Goal: Task Accomplishment & Management: Manage account settings

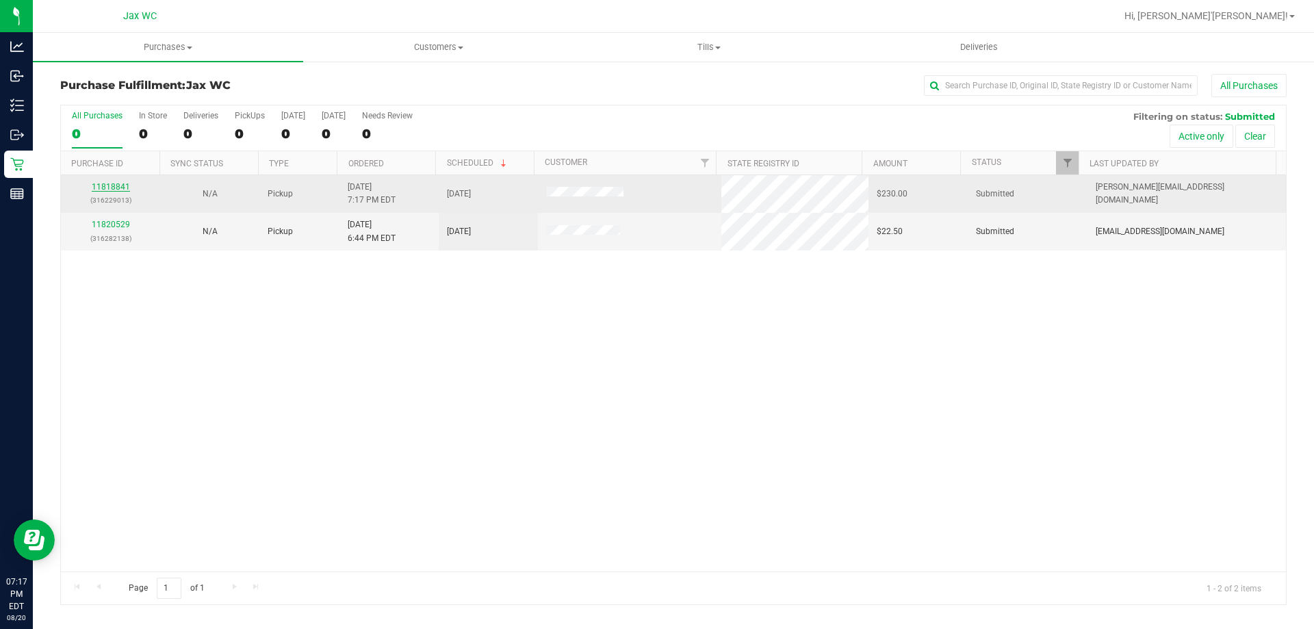
click at [118, 186] on link "11818841" at bounding box center [111, 187] width 38 height 10
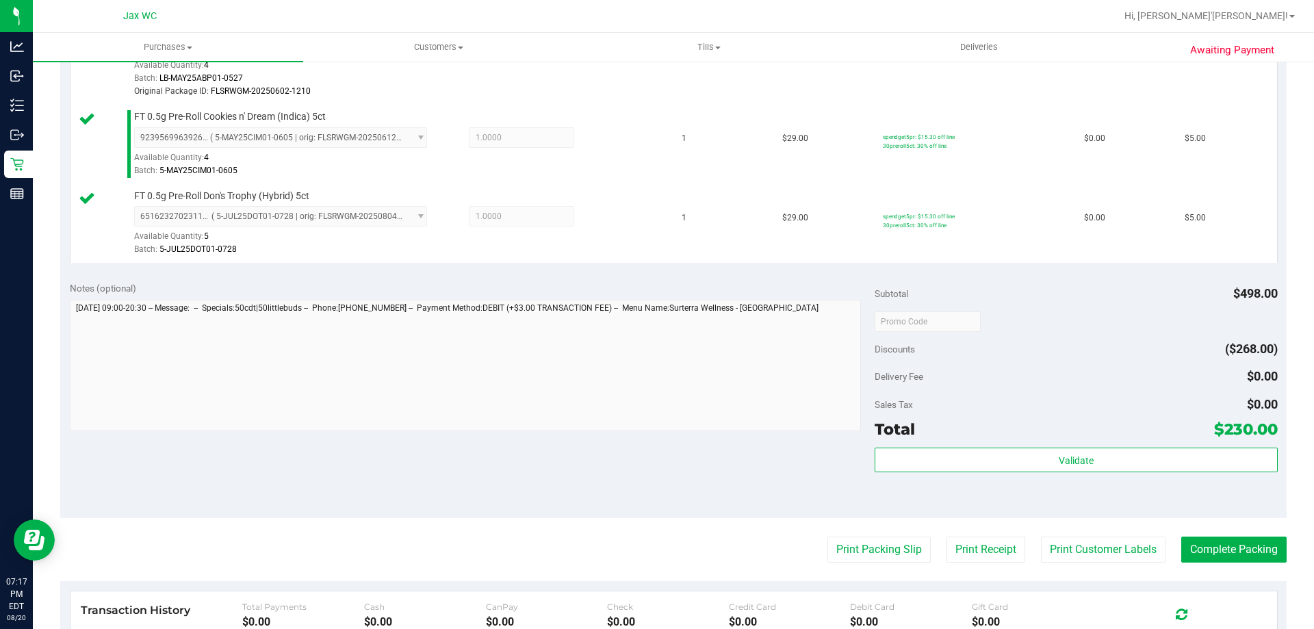
scroll to position [1027, 0]
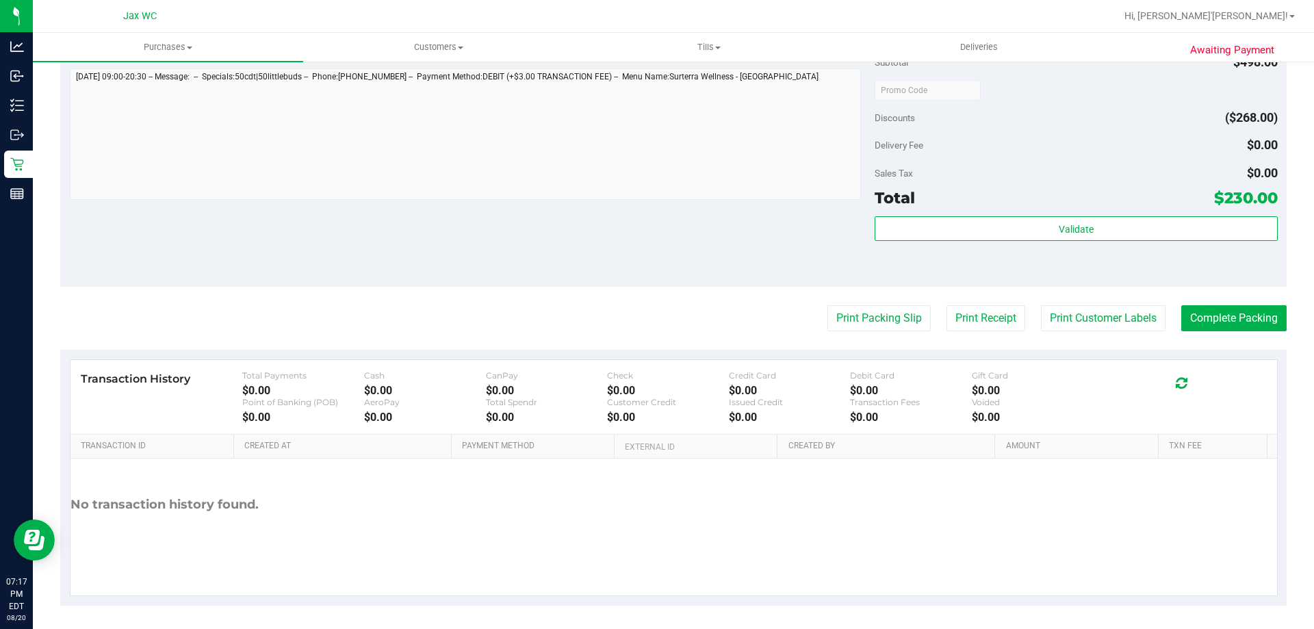
click at [1085, 317] on button "Print Customer Labels" at bounding box center [1103, 318] width 125 height 26
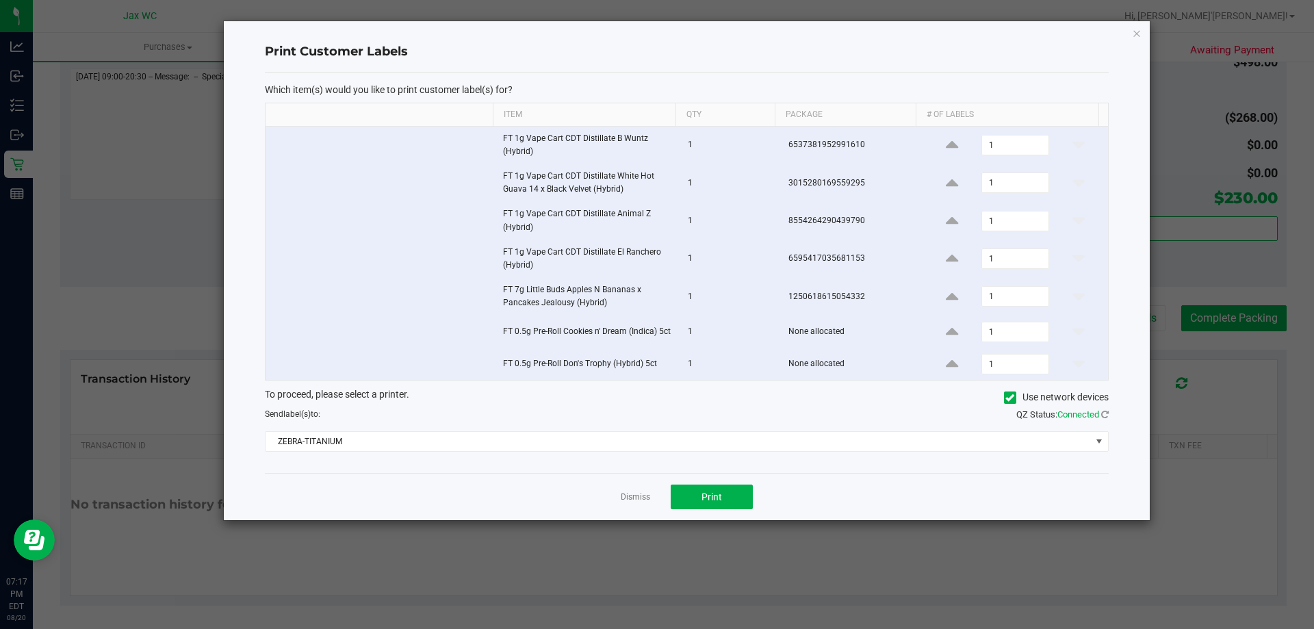
click at [754, 501] on div "Dismiss Print" at bounding box center [687, 496] width 844 height 47
click at [728, 487] on div "Dismiss Print" at bounding box center [687, 496] width 844 height 47
click at [725, 498] on button "Print" at bounding box center [712, 497] width 82 height 25
click at [641, 505] on app-cancel-button "Dismiss" at bounding box center [635, 497] width 29 height 14
click at [654, 500] on div "Dismiss Print" at bounding box center [687, 496] width 844 height 47
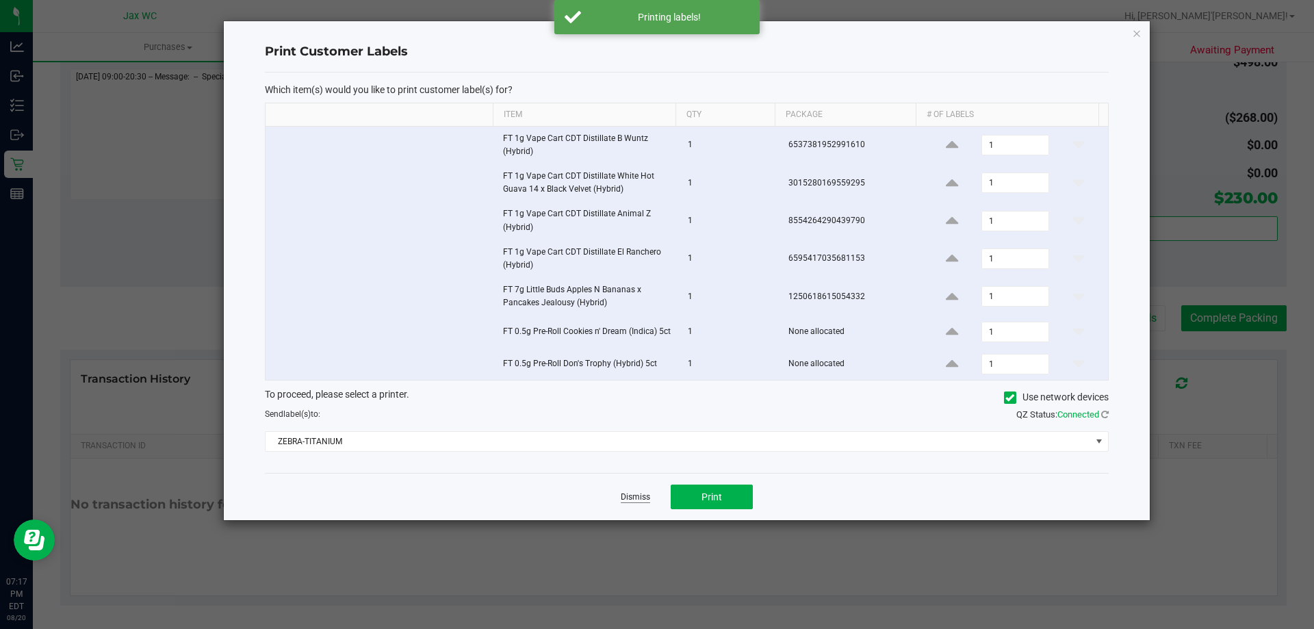
click at [643, 503] on link "Dismiss" at bounding box center [635, 498] width 29 height 12
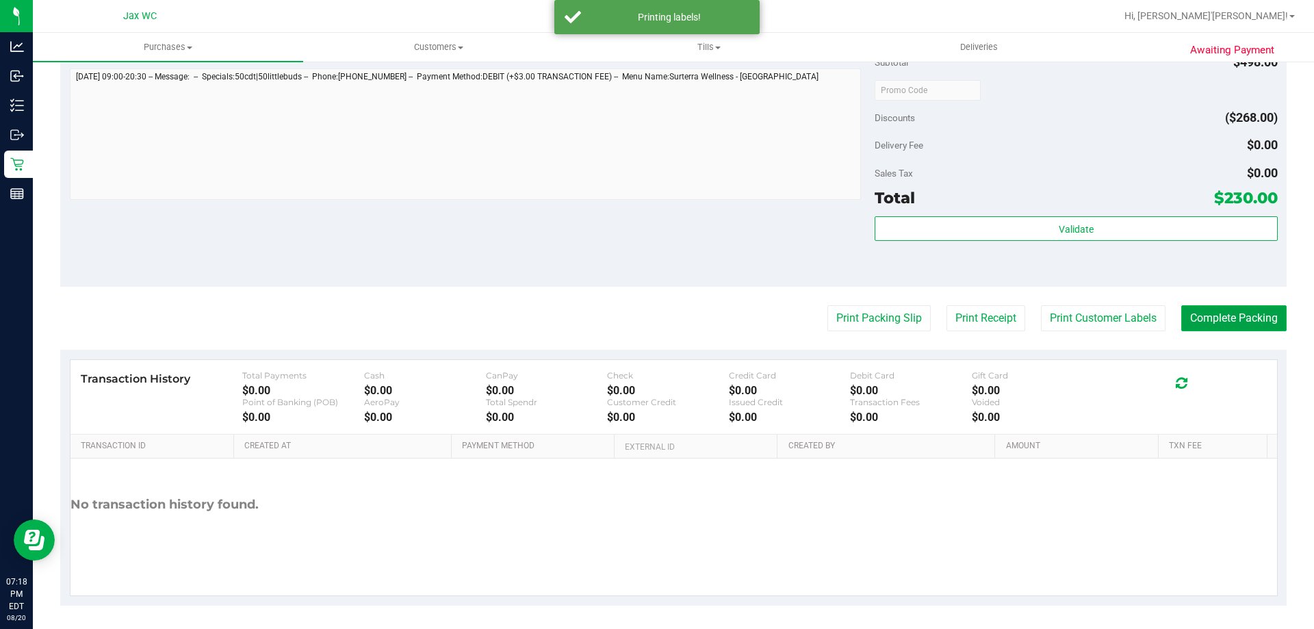
click at [1185, 307] on button "Complete Packing" at bounding box center [1234, 318] width 105 height 26
